Goal: Transaction & Acquisition: Purchase product/service

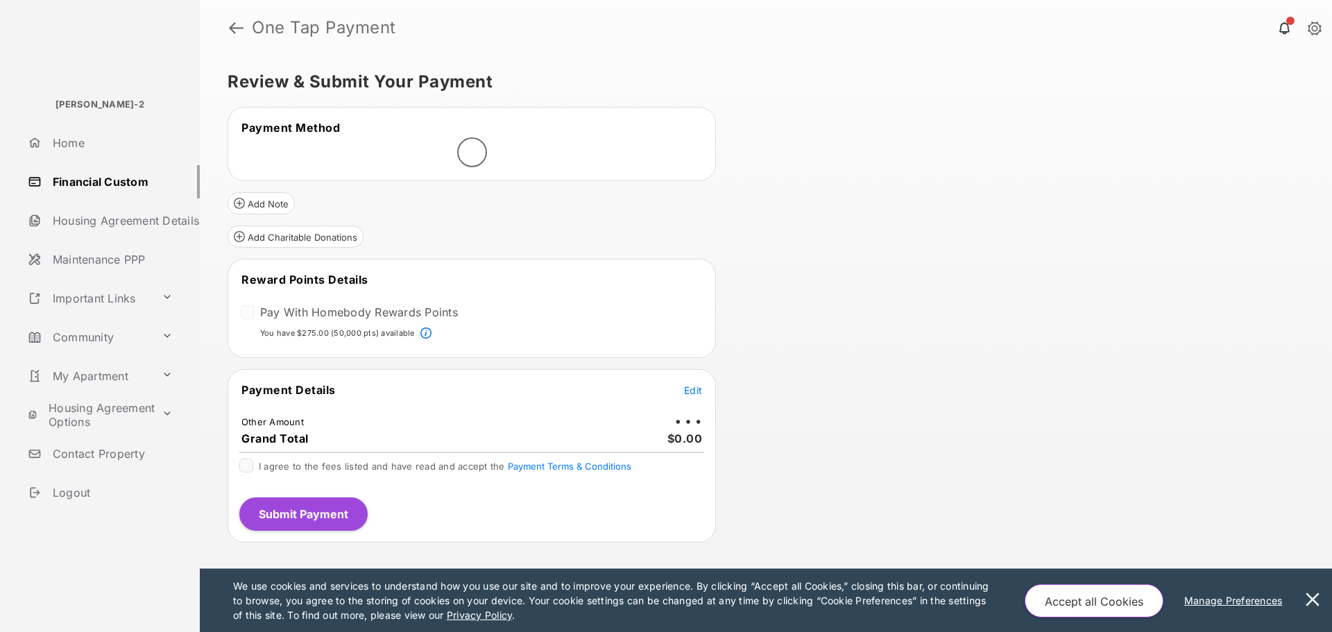
click at [255, 312] on div "Pay With Homebody Rewards Points" at bounding box center [349, 313] width 217 height 17
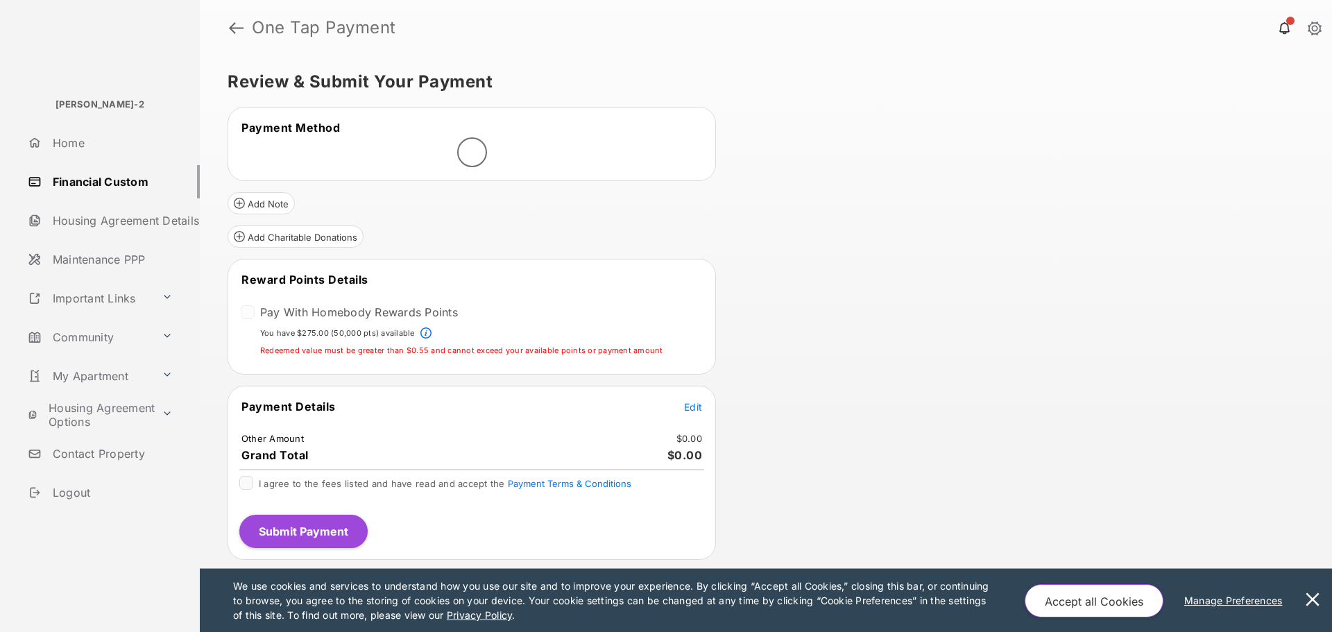
click at [697, 411] on span "Edit" at bounding box center [693, 407] width 18 height 12
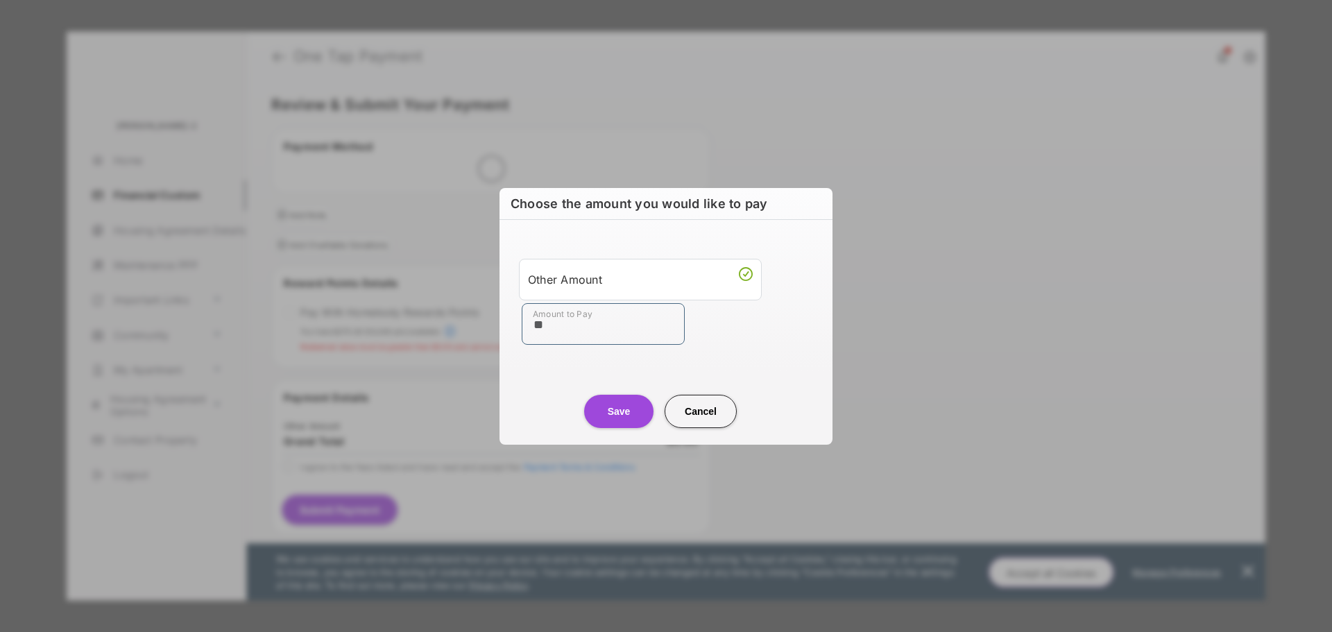
click at [603, 323] on input "**" at bounding box center [603, 324] width 163 height 42
type input "**"
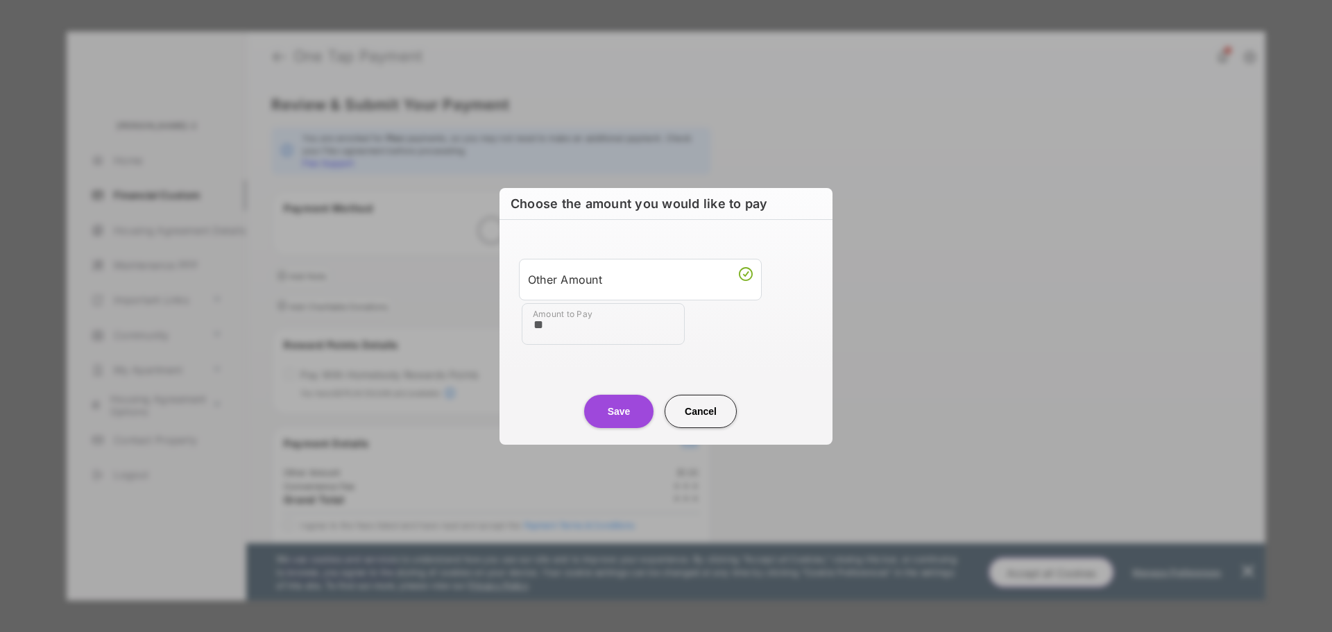
click at [758, 353] on div "Other Amount Amount to Pay **" at bounding box center [666, 302] width 316 height 130
click at [619, 407] on button "Save" at bounding box center [618, 411] width 69 height 33
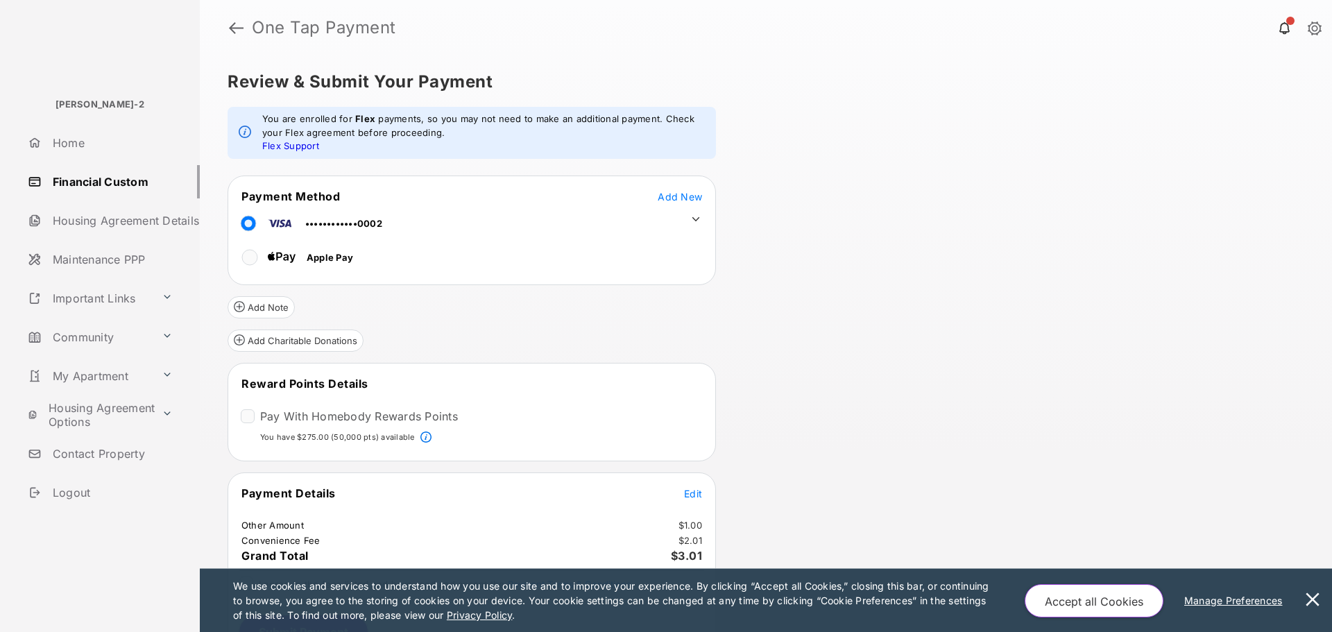
click at [247, 384] on span "Reward Points Details" at bounding box center [304, 384] width 127 height 14
click at [244, 406] on tr "Reward Points Details" at bounding box center [472, 392] width 484 height 32
drag, startPoint x: 1331, startPoint y: 251, endPoint x: 1331, endPoint y: 314, distance: 63.1
click at [1331, 314] on div at bounding box center [1331, 316] width 1 height 632
drag, startPoint x: 1331, startPoint y: 314, endPoint x: 1331, endPoint y: 433, distance: 118.6
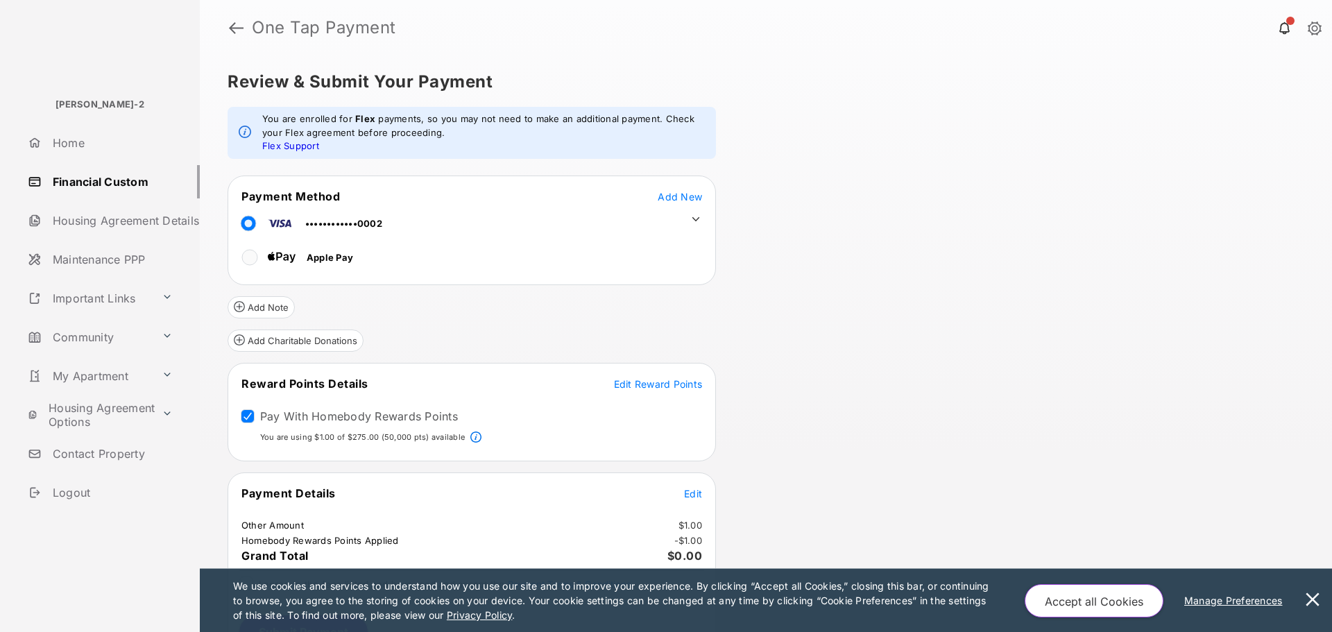
click at [1331, 433] on div at bounding box center [1331, 316] width 1 height 632
click at [1193, 430] on div "Review & Submit Your Payment You are enrolled for Flex payments, so you may not…" at bounding box center [766, 344] width 1132 height 577
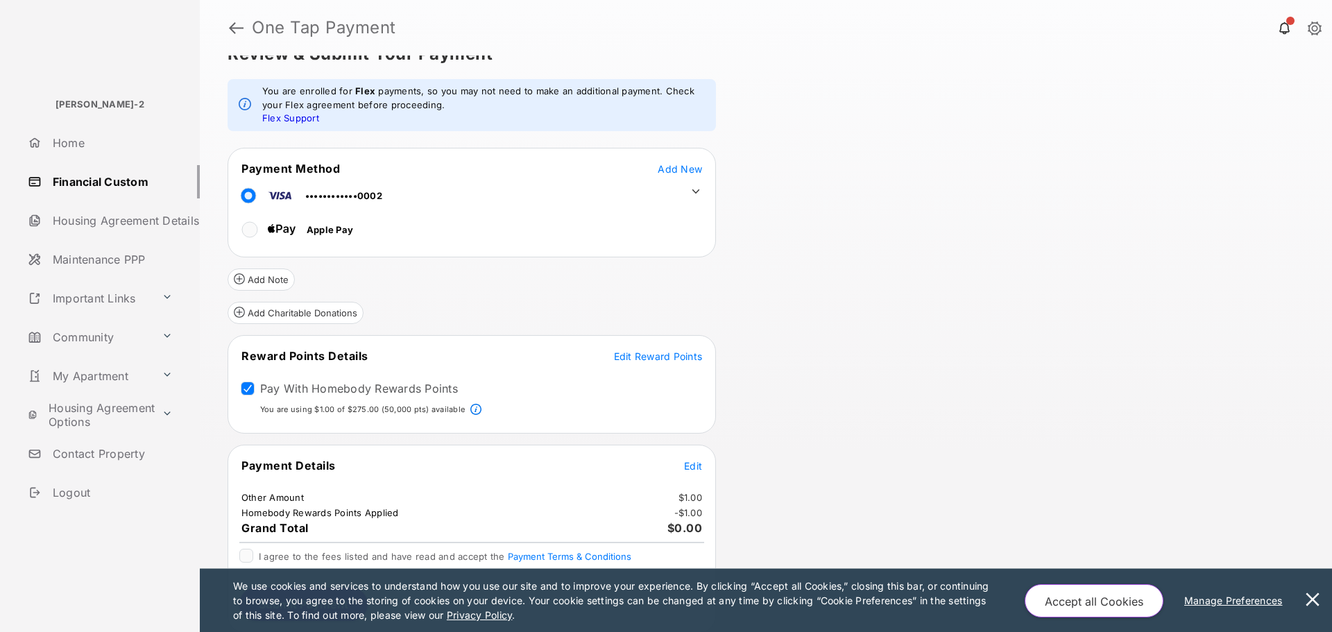
scroll to position [30, 0]
click at [1311, 600] on button at bounding box center [1313, 600] width 28 height 63
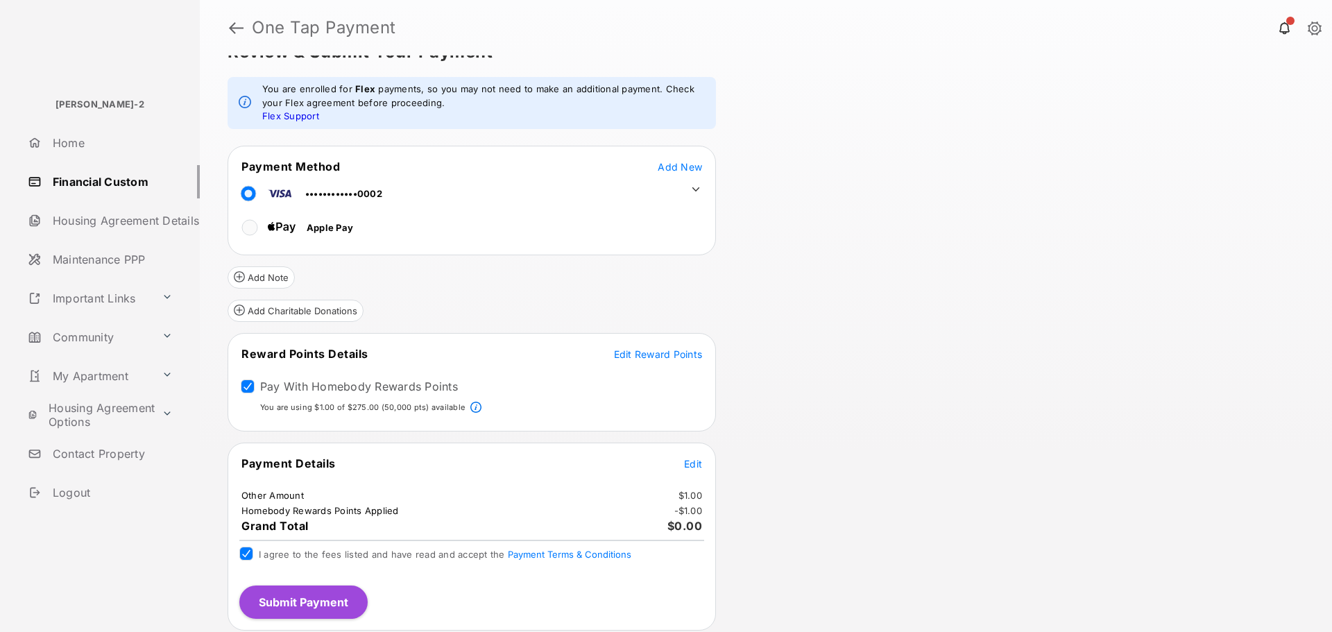
click at [301, 609] on button "Submit Payment" at bounding box center [303, 602] width 128 height 33
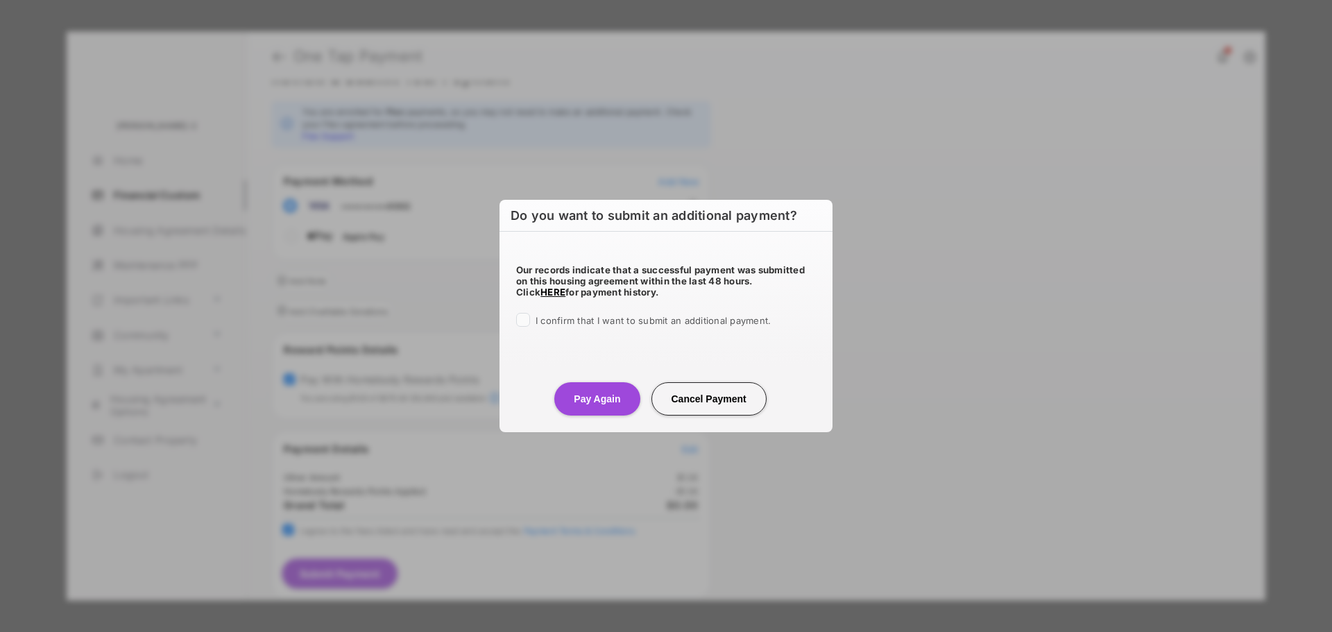
click at [531, 327] on div "I confirm that I want to submit an additional payment." at bounding box center [666, 321] width 300 height 17
click at [529, 321] on div at bounding box center [523, 320] width 14 height 14
click at [596, 401] on button "Pay Again" at bounding box center [596, 398] width 85 height 33
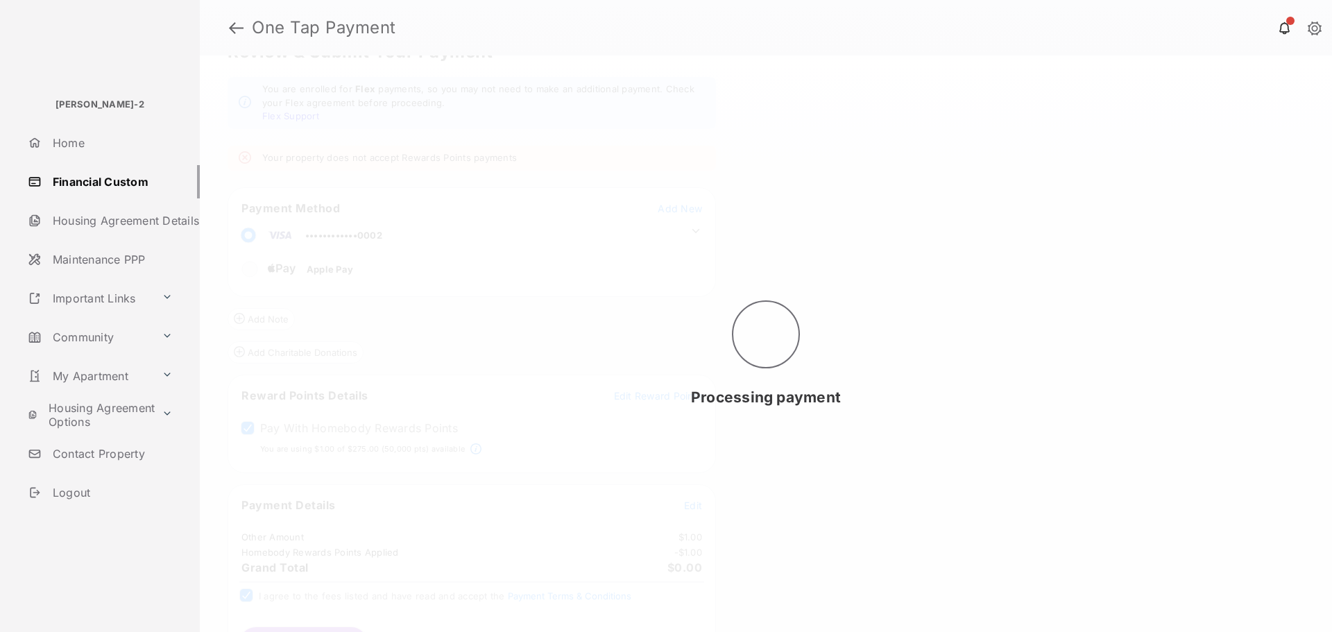
scroll to position [0, 0]
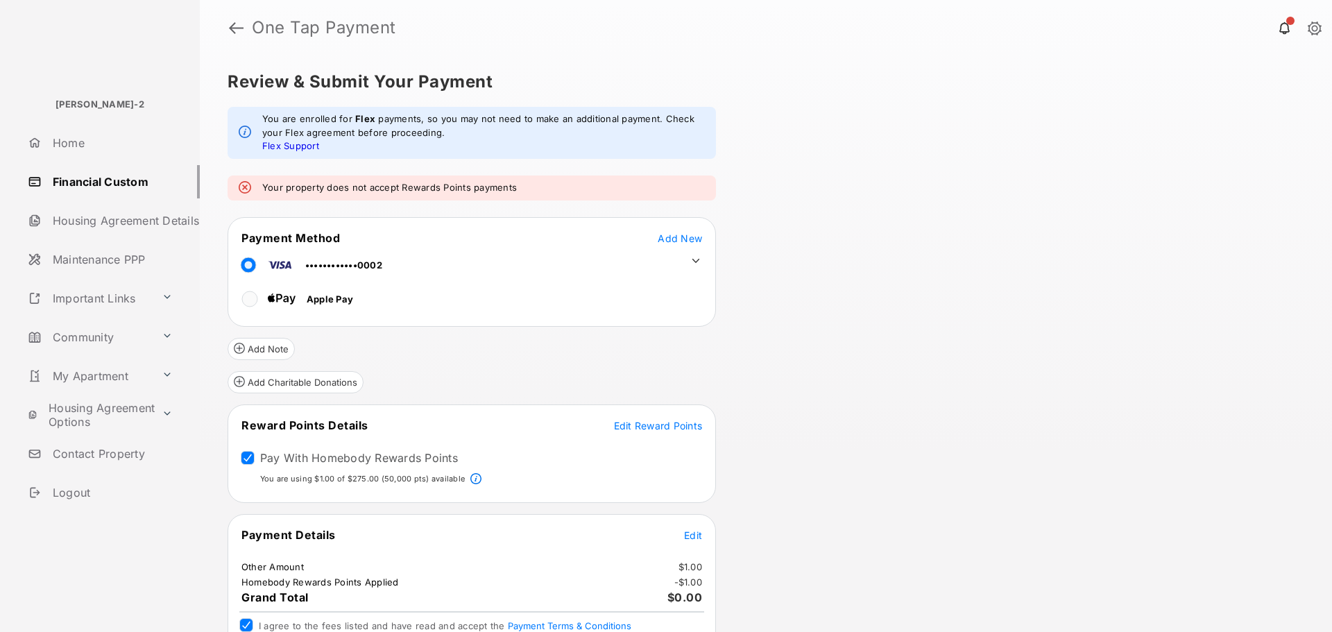
drag, startPoint x: 1331, startPoint y: 194, endPoint x: 1188, endPoint y: 293, distance: 173.6
click at [1188, 293] on html "Bldg Vayujeet-2 Home Financial Custom Housing Agreement Details Maintenance PPP…" at bounding box center [666, 316] width 1332 height 632
click at [1188, 293] on div "Review & Submit Your Payment You are enrolled for Flex payments, so you may not…" at bounding box center [766, 344] width 1132 height 577
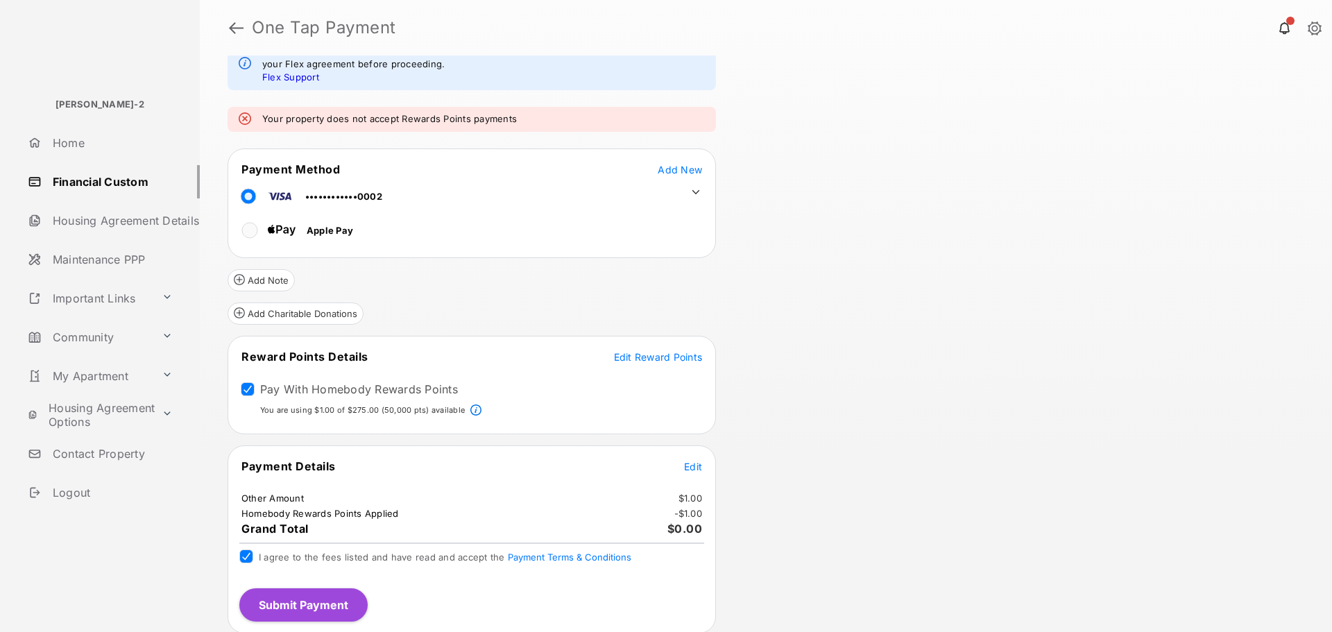
scroll to position [71, 0]
